Goal: Register for event/course

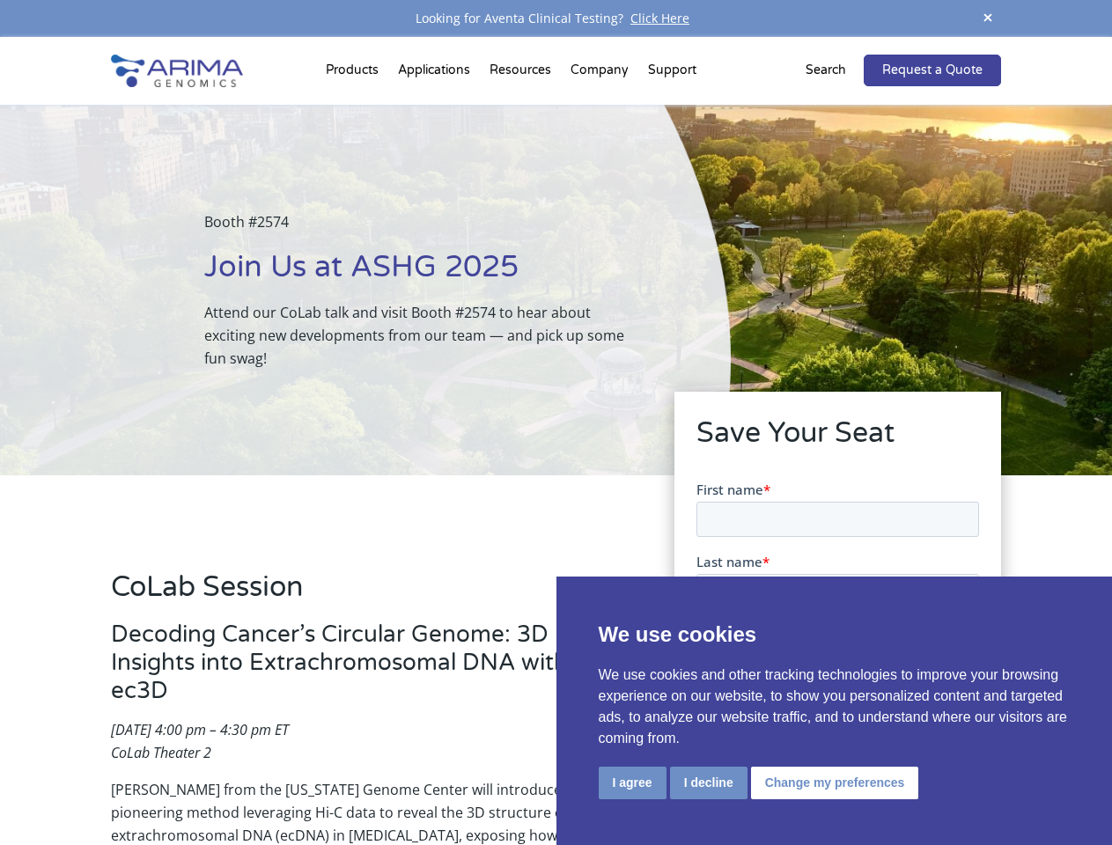
click at [555, 422] on div "Booth #2574 Join Us at ASHG 2025 Attend our CoLab talk and visit Booth #2574 to…" at bounding box center [365, 290] width 730 height 371
click at [632, 782] on button "I agree" at bounding box center [632, 783] width 68 height 33
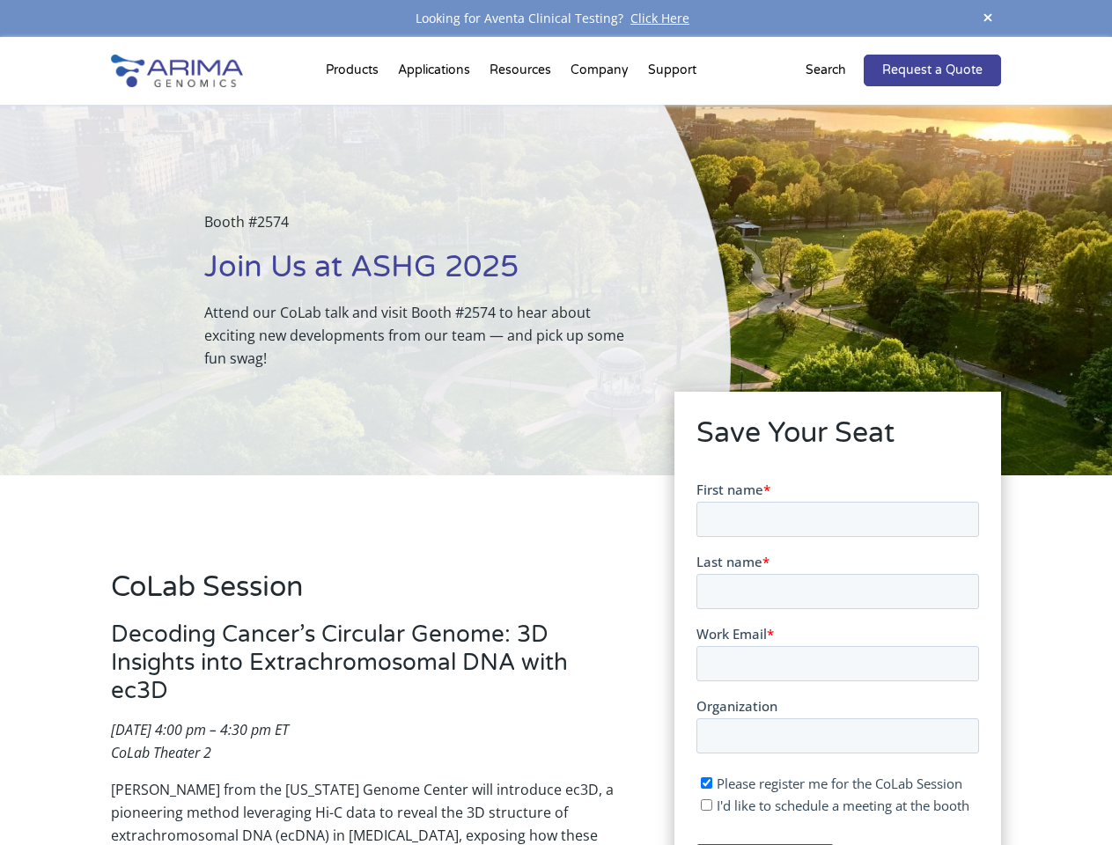
click at [707, 804] on input "I'd like to schedule a meeting at the booth" at bounding box center [705, 803] width 11 height 11
click at [831, 804] on span "I'd like to schedule a meeting at the booth" at bounding box center [841, 805] width 253 height 18
click at [711, 804] on input "I'd like to schedule a meeting at the booth" at bounding box center [705, 803] width 11 height 11
checkbox input "false"
click at [987, 18] on span at bounding box center [987, 19] width 26 height 24
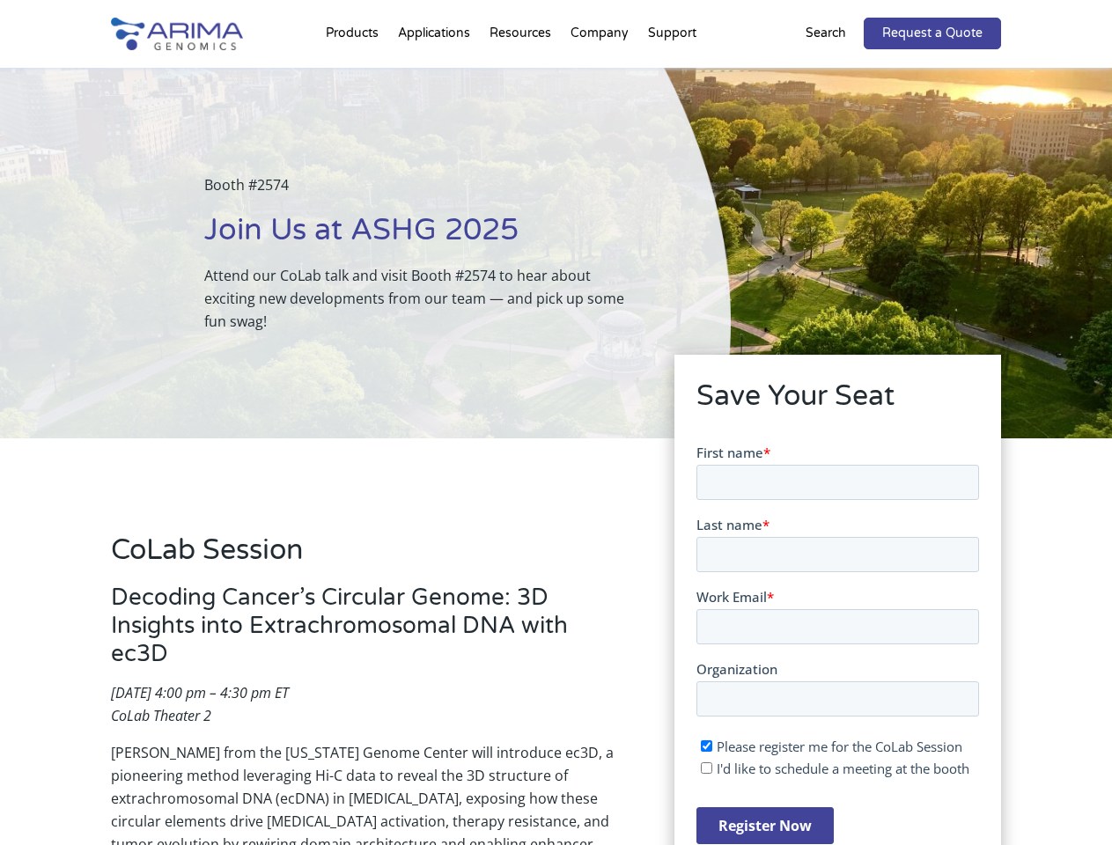
click at [355, 74] on div "Booth #2574 Join Us at ASHG 2025 Attend our CoLab talk and visit Booth #2574 to…" at bounding box center [365, 253] width 730 height 371
click at [522, 74] on div "Booth #2574 Join Us at ASHG 2025 Attend our CoLab talk and visit Booth #2574 to…" at bounding box center [365, 253] width 730 height 371
click at [600, 74] on div "Booth #2574 Join Us at ASHG 2025 Attend our CoLab talk and visit Booth #2574 to…" at bounding box center [365, 253] width 730 height 371
click at [671, 74] on div "Booth #2574 Join Us at ASHG 2025 Attend our CoLab talk and visit Booth #2574 to…" at bounding box center [365, 253] width 730 height 371
